Goal: Information Seeking & Learning: Find specific fact

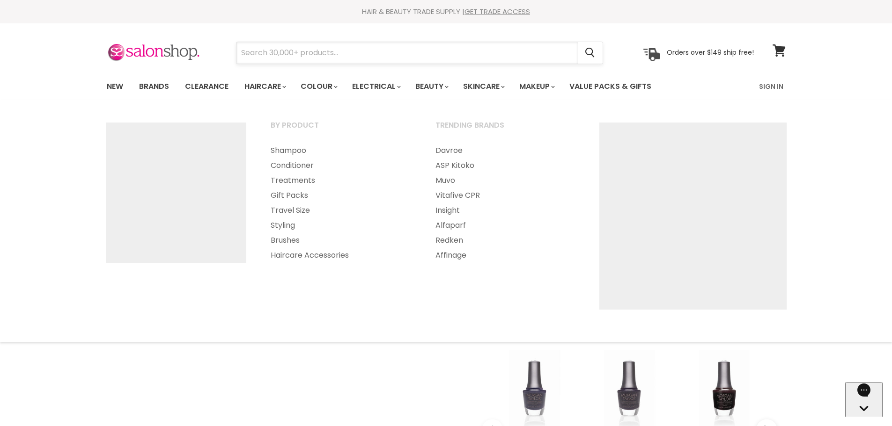
click at [281, 49] on input "Search" at bounding box center [406, 53] width 341 height 22
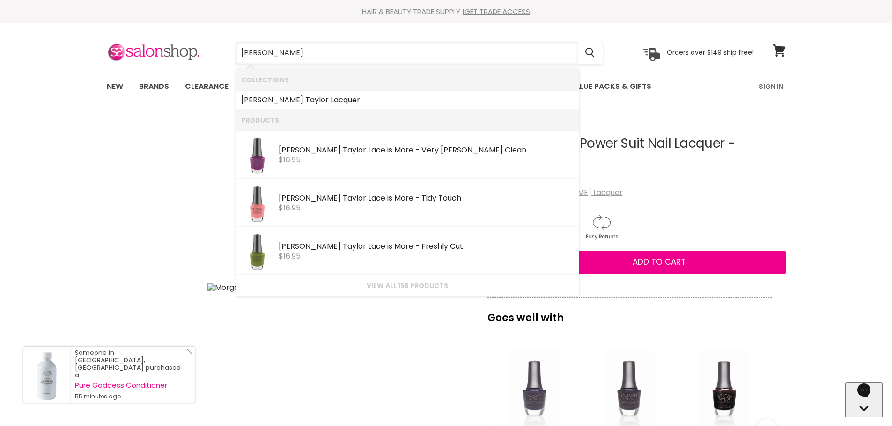
type input "[PERSON_NAME]"
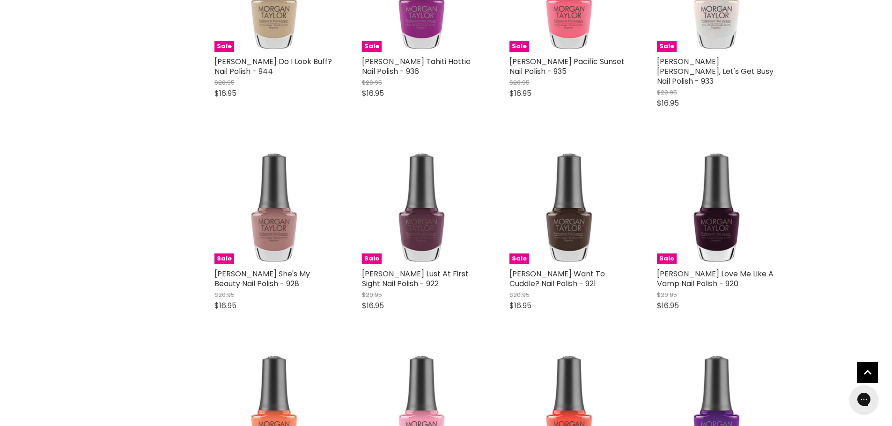
scroll to position [983, 0]
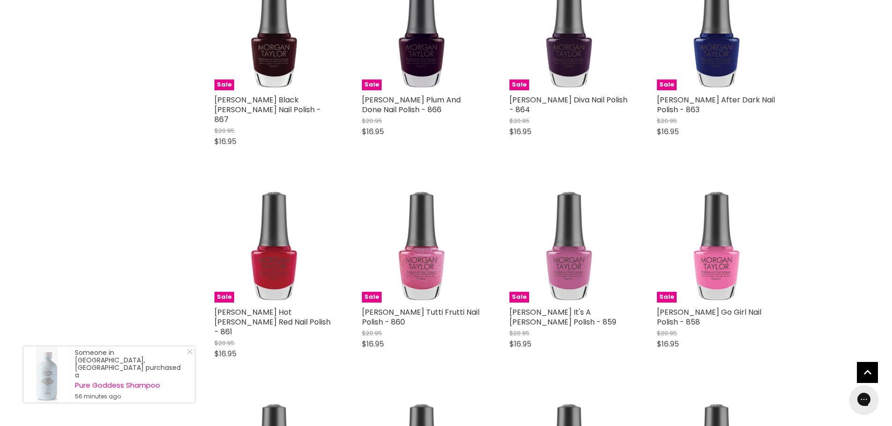
scroll to position [2200, 0]
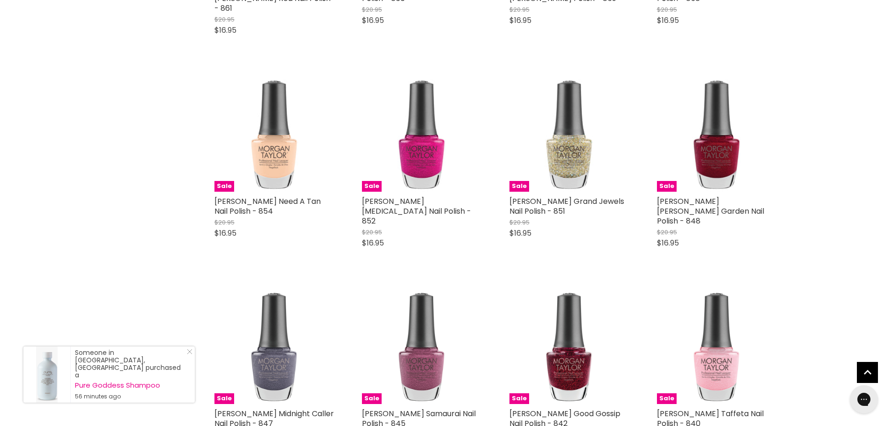
scroll to position [2434, 0]
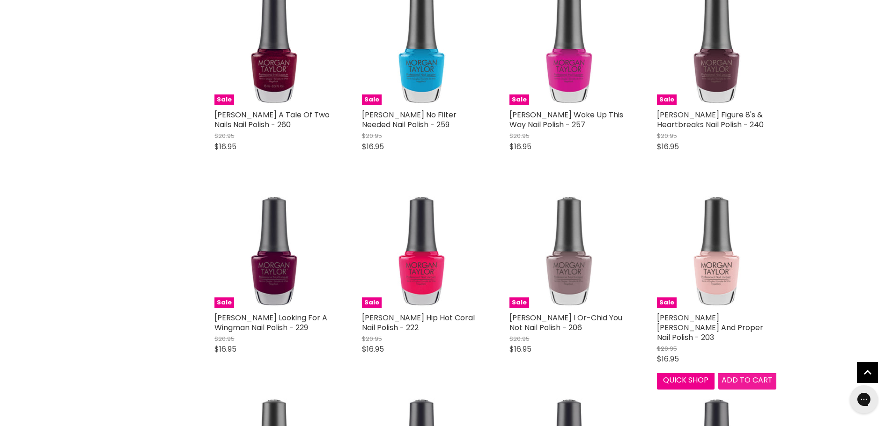
scroll to position [4353, 0]
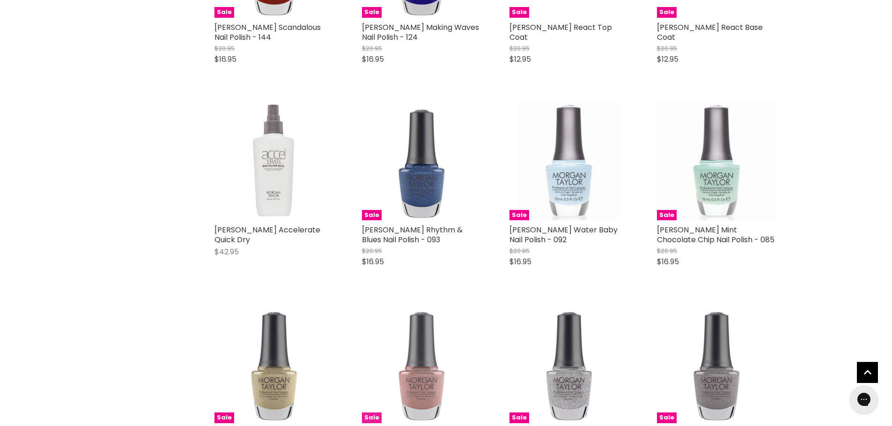
scroll to position [5664, 0]
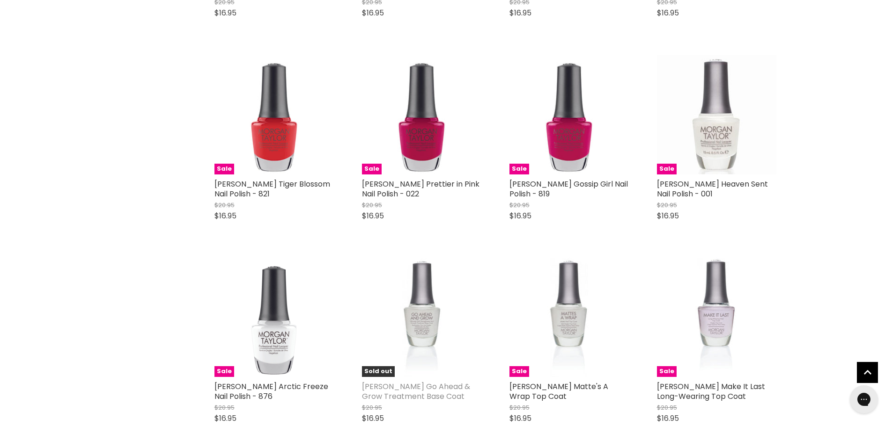
scroll to position [6553, 0]
